Goal: Task Accomplishment & Management: Use online tool/utility

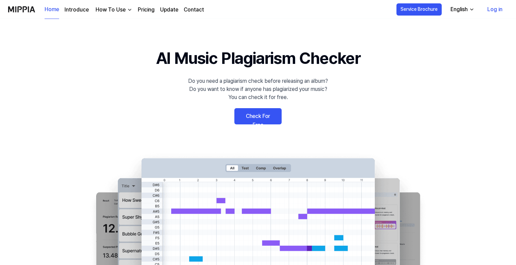
click at [494, 13] on link "Log in" at bounding box center [495, 9] width 26 height 19
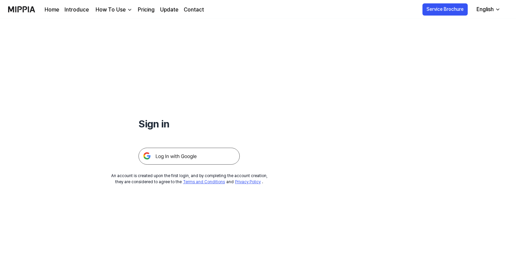
click at [222, 158] on img at bounding box center [188, 156] width 101 height 17
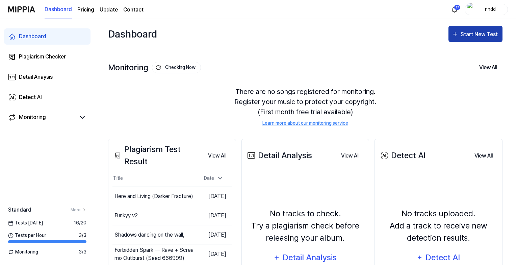
click at [477, 35] on div "Start New Test" at bounding box center [480, 34] width 38 height 9
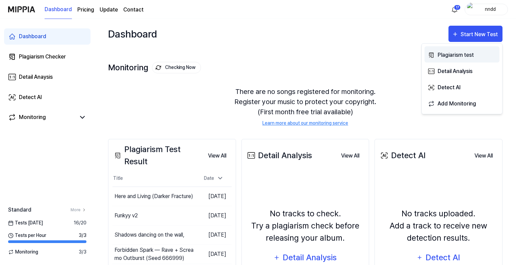
click at [453, 55] on div "Plagiarism test" at bounding box center [467, 55] width 59 height 9
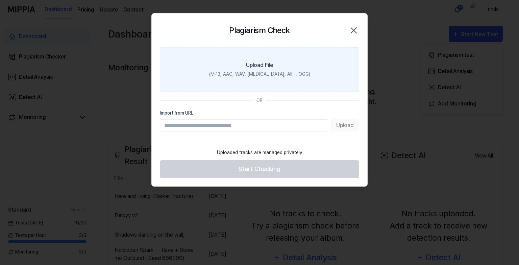
click at [286, 61] on label "Upload File (MP3, AAC, WAV, [MEDICAL_DATA], AIFF, OGG)" at bounding box center [259, 69] width 199 height 44
click at [0, 0] on input "Upload File (MP3, AAC, WAV, [MEDICAL_DATA], AIFF, OGG)" at bounding box center [0, 0] width 0 height 0
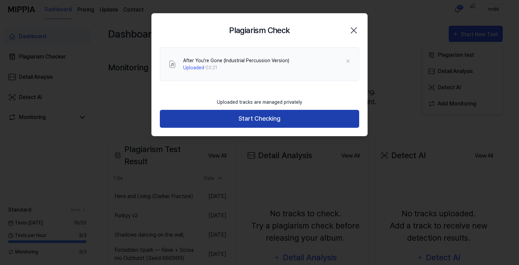
click at [222, 123] on button "Start Checking" at bounding box center [259, 119] width 199 height 18
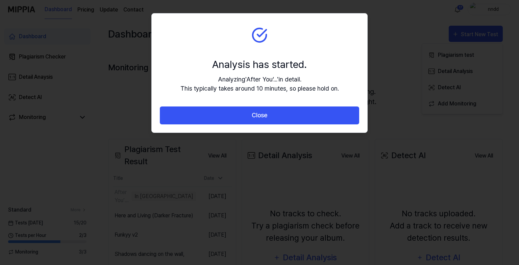
click at [222, 123] on button "Close" at bounding box center [259, 115] width 199 height 18
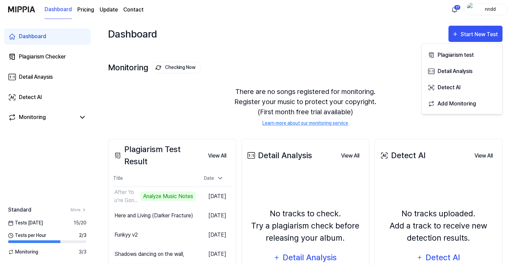
click at [200, 107] on div "There are no songs registered for monitoring. Register your music to protect yo…" at bounding box center [305, 106] width 394 height 56
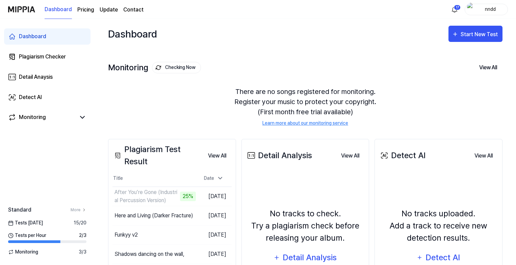
click at [370, 46] on div "Dashboard Start New Test" at bounding box center [305, 34] width 394 height 30
click at [166, 191] on button "Go to Results" at bounding box center [178, 196] width 36 height 11
